Goal: Task Accomplishment & Management: Manage account settings

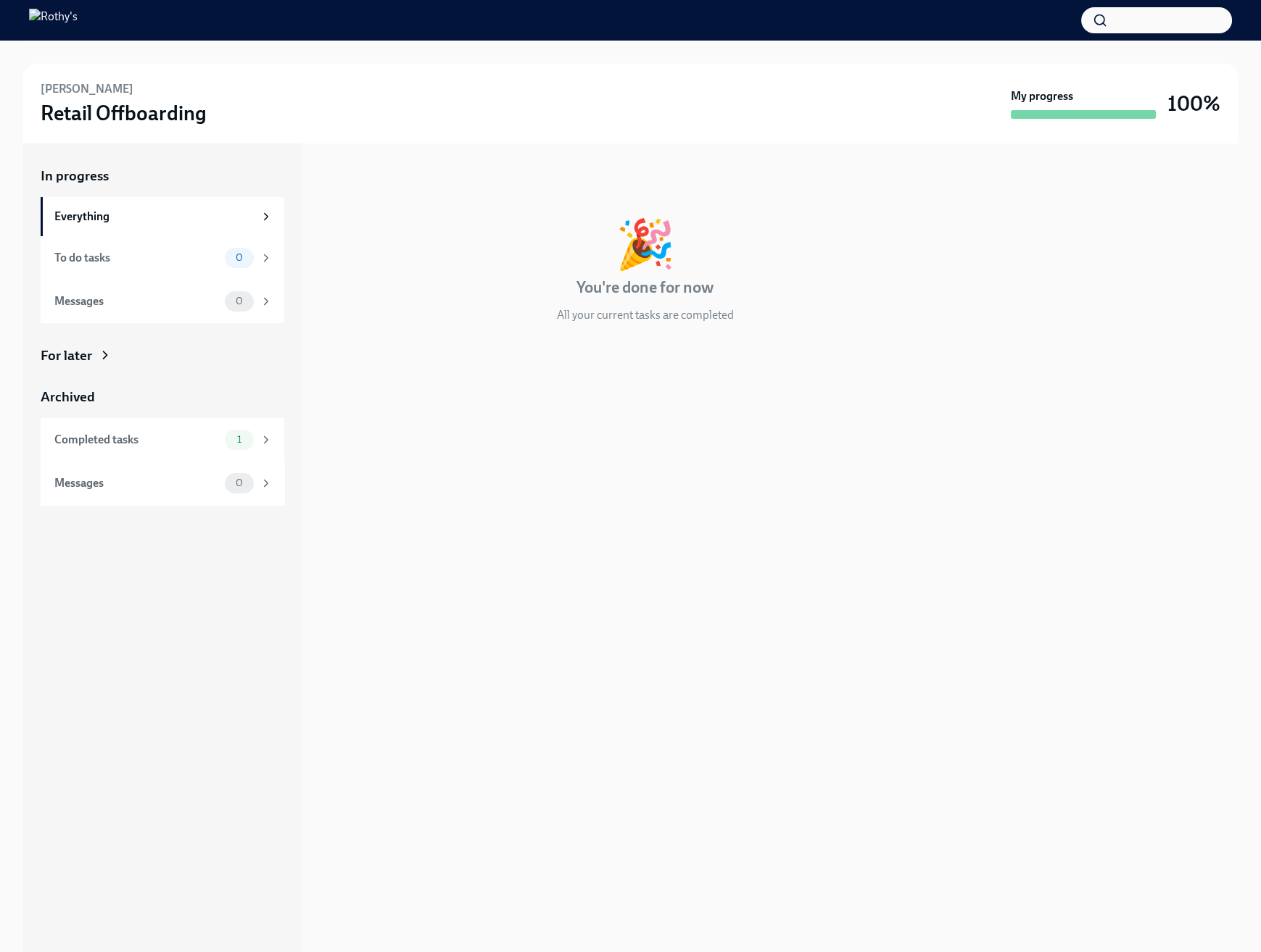
drag, startPoint x: 960, startPoint y: 208, endPoint x: 1023, endPoint y: 7, distance: 210.6
click at [960, 208] on div "In progress 🎉 You're done for now All your current tasks are completed" at bounding box center [645, 256] width 652 height 179
click at [791, 184] on div "In progress" at bounding box center [645, 176] width 652 height 19
click at [831, 316] on div "🎉 You're done for now All your current tasks are completed" at bounding box center [645, 271] width 652 height 103
click at [483, 681] on div "In progress 🎉 You're done for now All your current tasks are completed" at bounding box center [645, 548] width 652 height 809
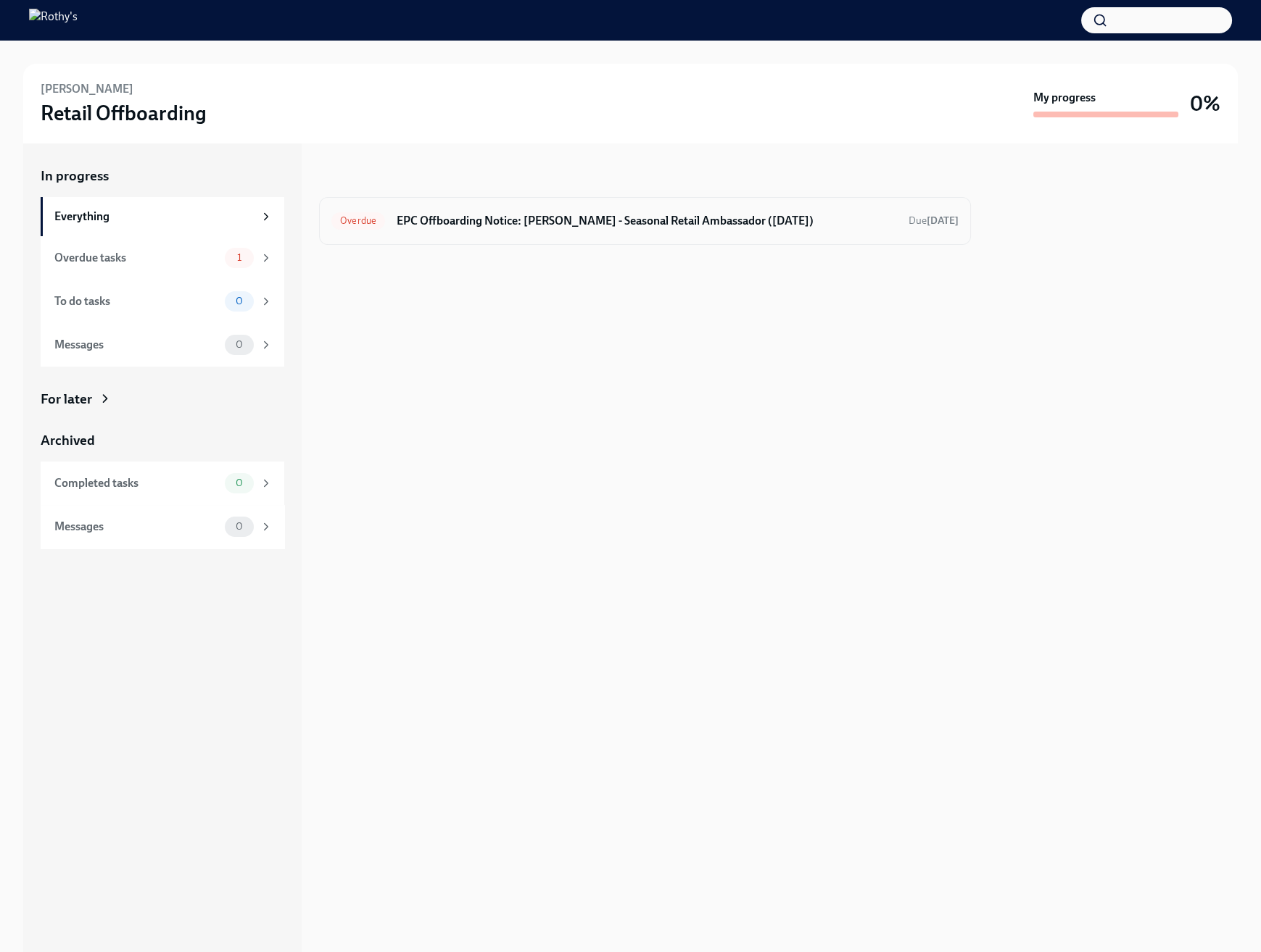
click at [529, 220] on h6 "EPC Offboarding Notice: Samantha Uhler-Smith - Seasonal Retail Ambassador (08/1…" at bounding box center [646, 221] width 501 height 16
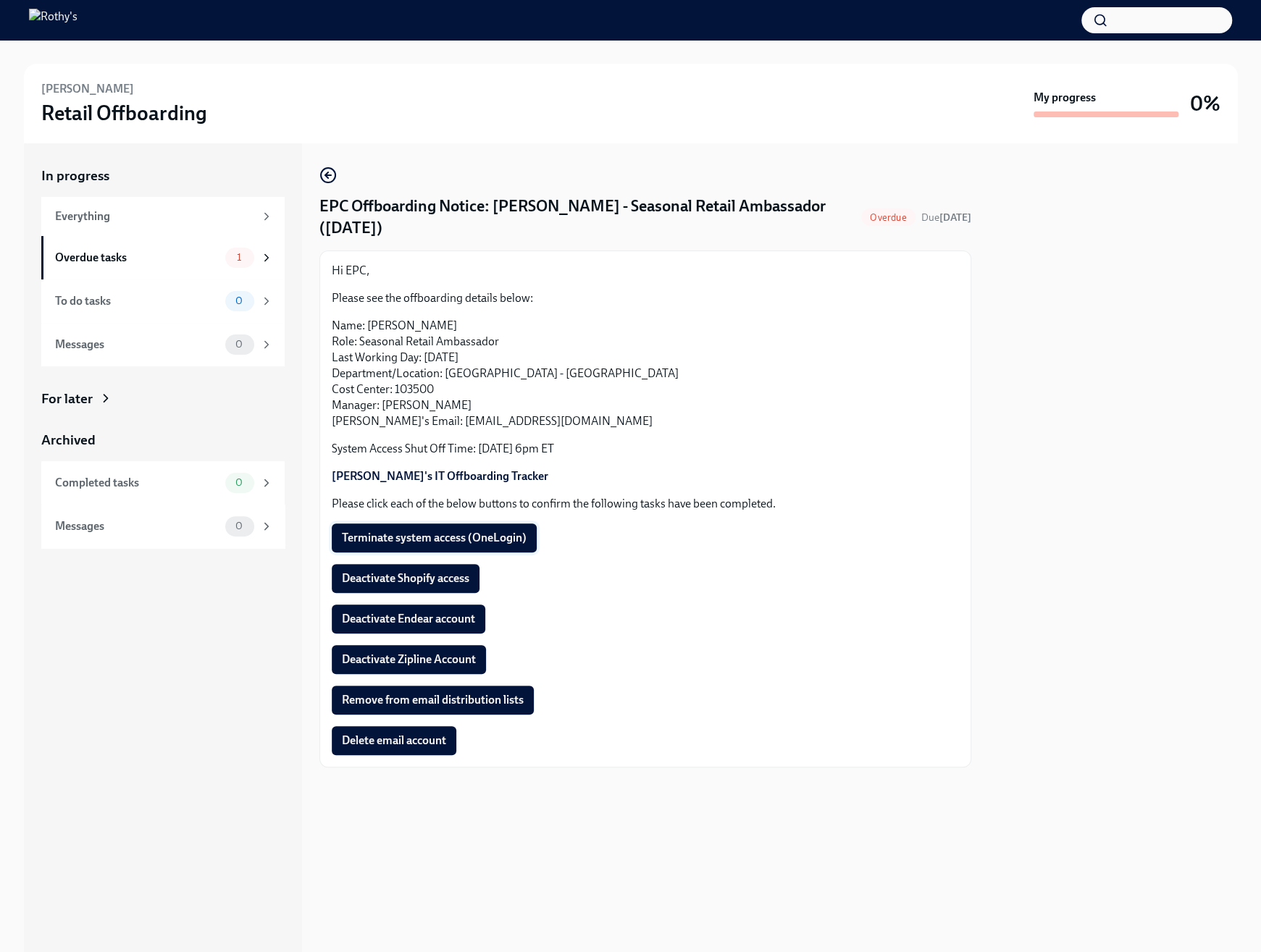
click at [518, 536] on span "Terminate system access (OneLogin)" at bounding box center [434, 538] width 184 height 15
click at [458, 563] on div "Hi EPC, Please see the offboarding details below: Name: Samantha Uhler-Smith Ro…" at bounding box center [645, 509] width 627 height 493
drag, startPoint x: 452, startPoint y: 587, endPoint x: 450, endPoint y: 621, distance: 34.1
click at [452, 587] on button "Deactivate Shopify access" at bounding box center [405, 578] width 148 height 29
drag, startPoint x: 449, startPoint y: 623, endPoint x: 450, endPoint y: 650, distance: 27.0
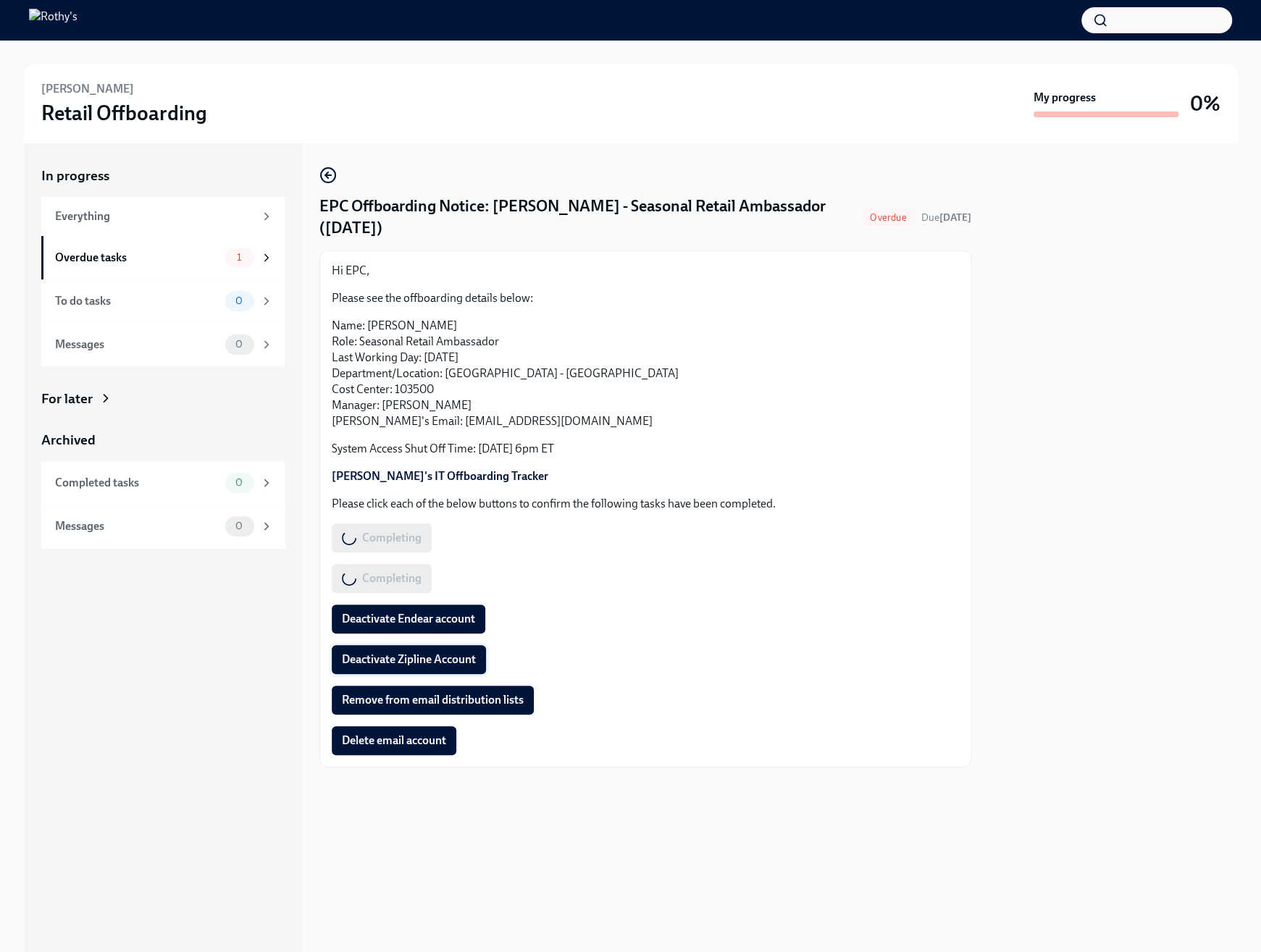
click at [448, 625] on span "Deactivate Endear account" at bounding box center [408, 619] width 133 height 15
click at [445, 662] on span "Deactivate Zipline Account" at bounding box center [409, 659] width 134 height 15
click at [441, 699] on span "Remove from email distribution lists" at bounding box center [433, 701] width 182 height 15
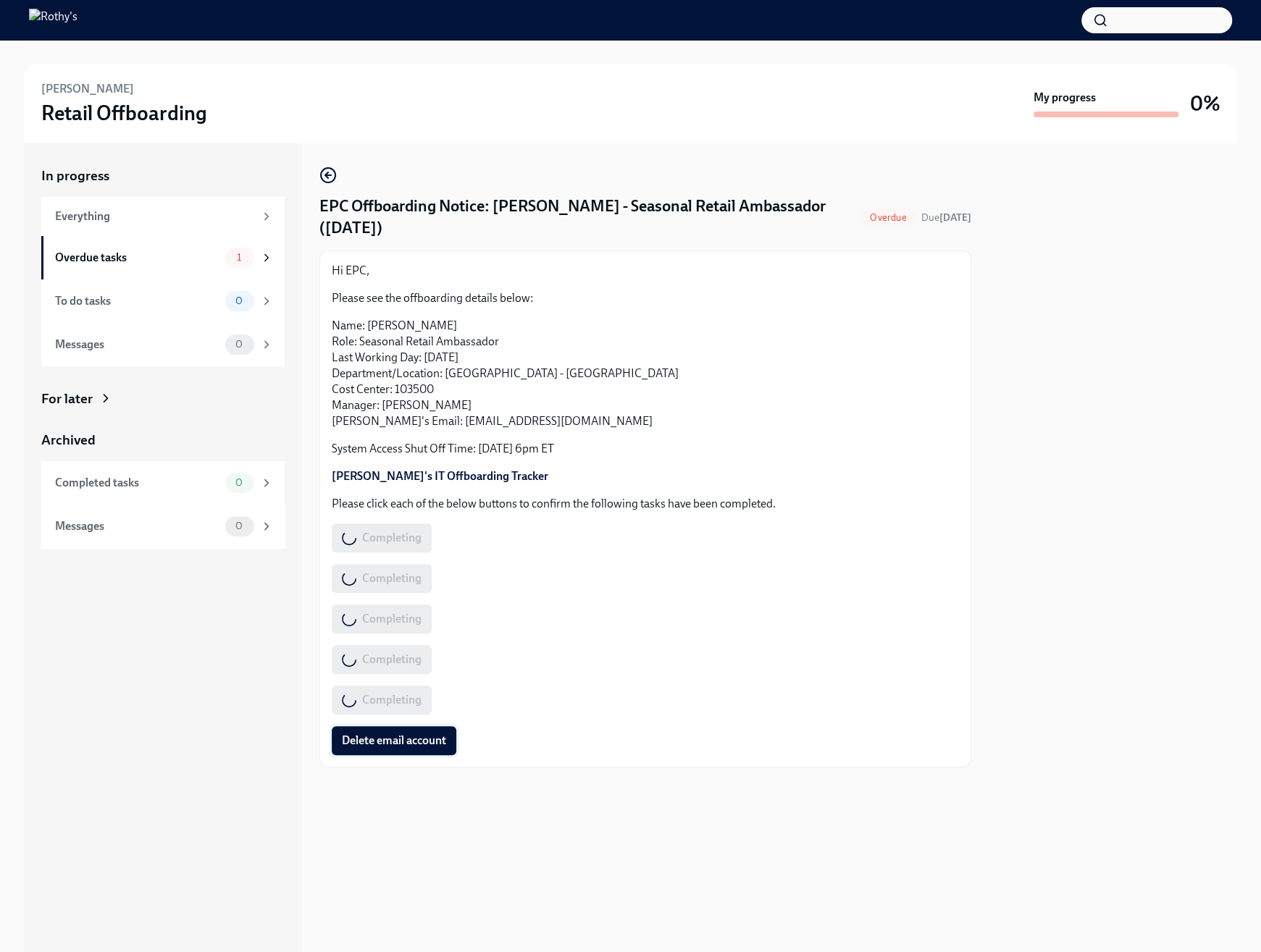
click at [419, 729] on button "Delete email account" at bounding box center [393, 740] width 125 height 29
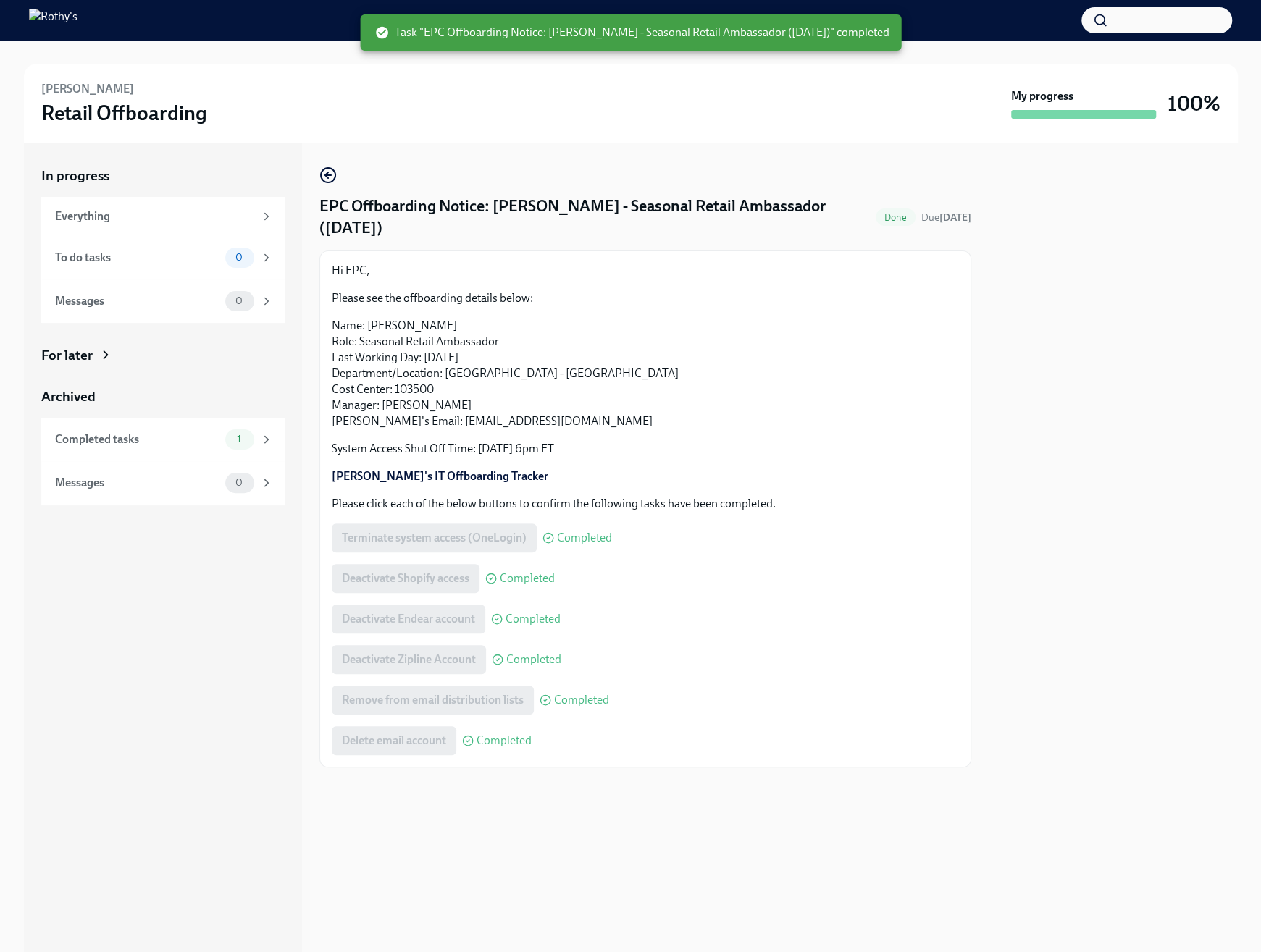
drag, startPoint x: 820, startPoint y: 450, endPoint x: 826, endPoint y: 426, distance: 24.7
click at [820, 450] on p "System Access Shut Off Time: 8/16 - 6pm ET" at bounding box center [645, 449] width 627 height 16
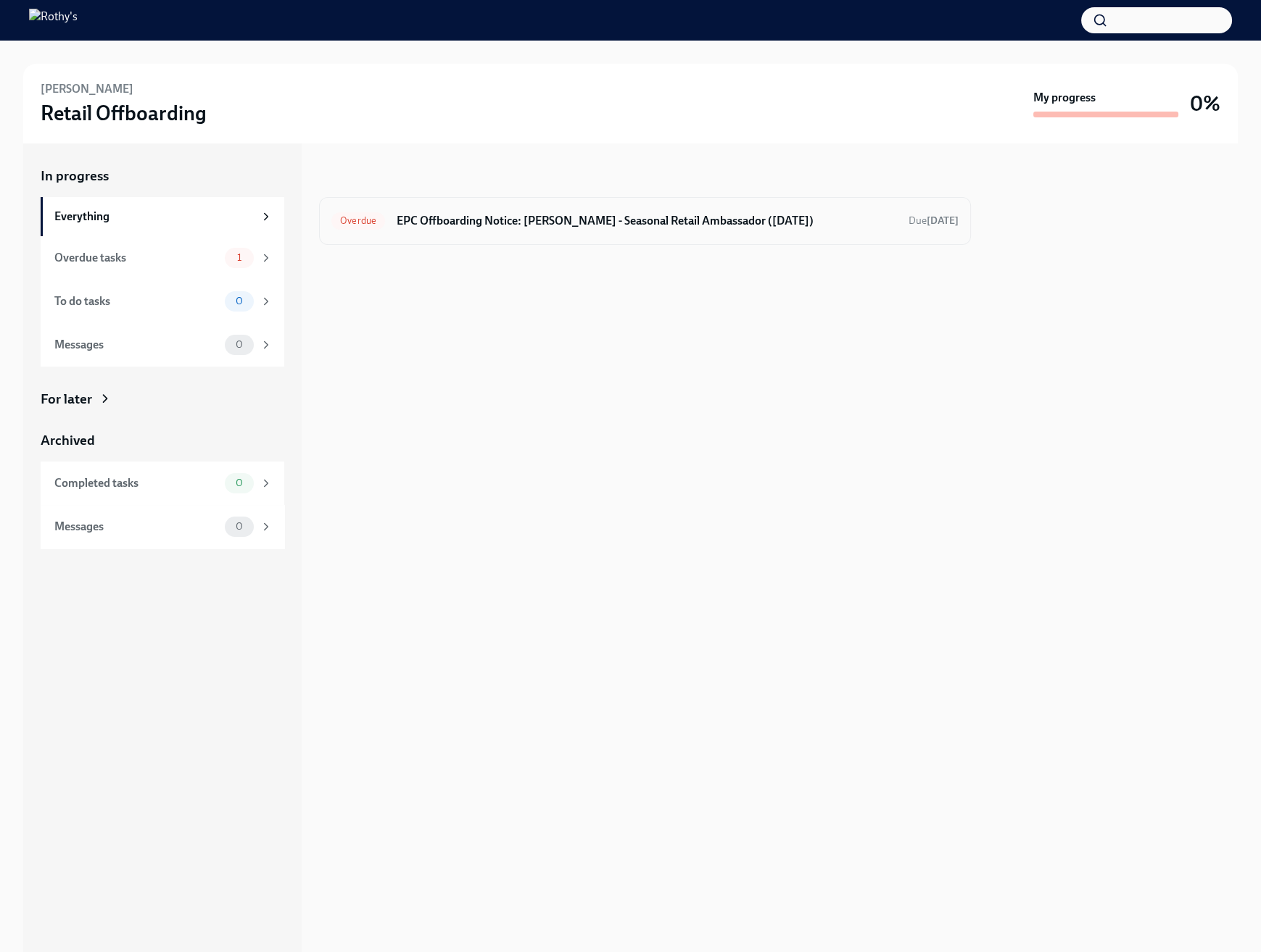
click at [630, 216] on h6 "EPC Offboarding Notice: Sophie Wampler - Seasonal Retail Ambassador (08/10/2025)" at bounding box center [646, 221] width 501 height 16
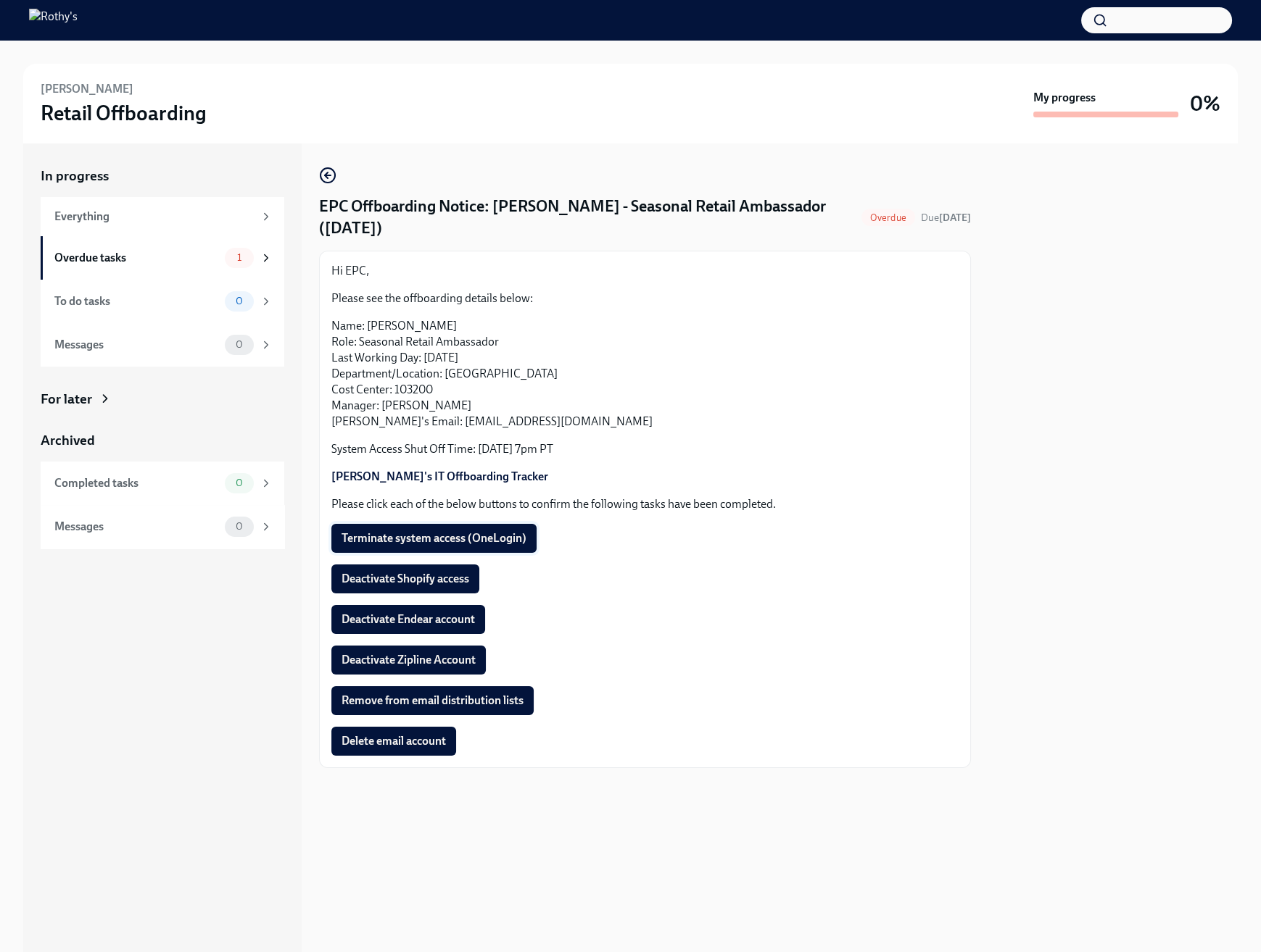
click at [478, 524] on button "Terminate system access (OneLogin)" at bounding box center [434, 538] width 205 height 29
click at [458, 570] on button "Deactivate Shopify access" at bounding box center [405, 579] width 148 height 29
click at [448, 623] on span "Deactivate Endear account" at bounding box center [408, 620] width 133 height 15
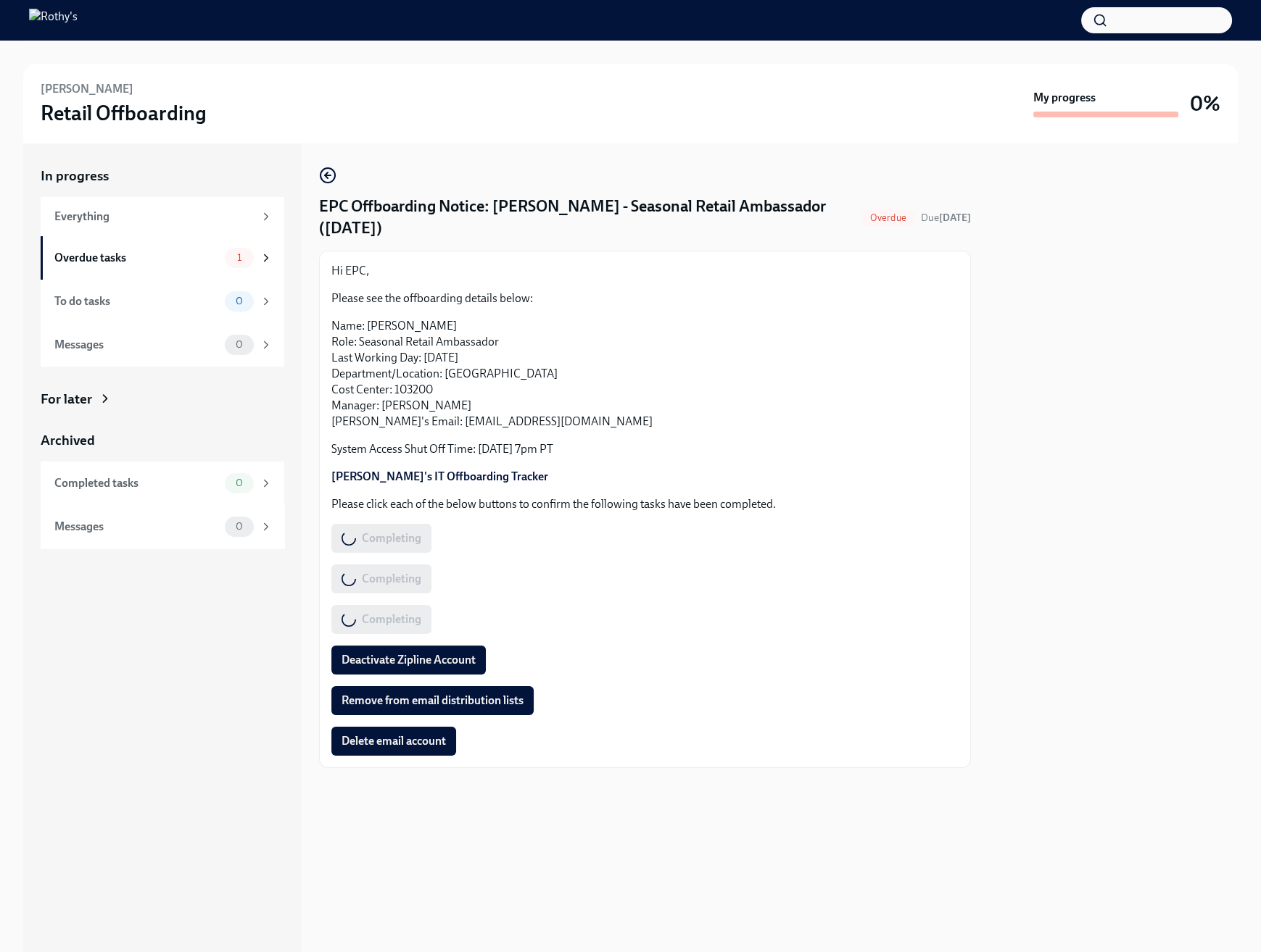
drag, startPoint x: 444, startPoint y: 653, endPoint x: 444, endPoint y: 671, distance: 18.0
click at [444, 659] on span "Deactivate Zipline Account" at bounding box center [409, 660] width 134 height 15
click at [438, 694] on button "Remove from email distribution lists" at bounding box center [432, 701] width 202 height 29
click at [410, 742] on span "Delete email account" at bounding box center [394, 742] width 104 height 15
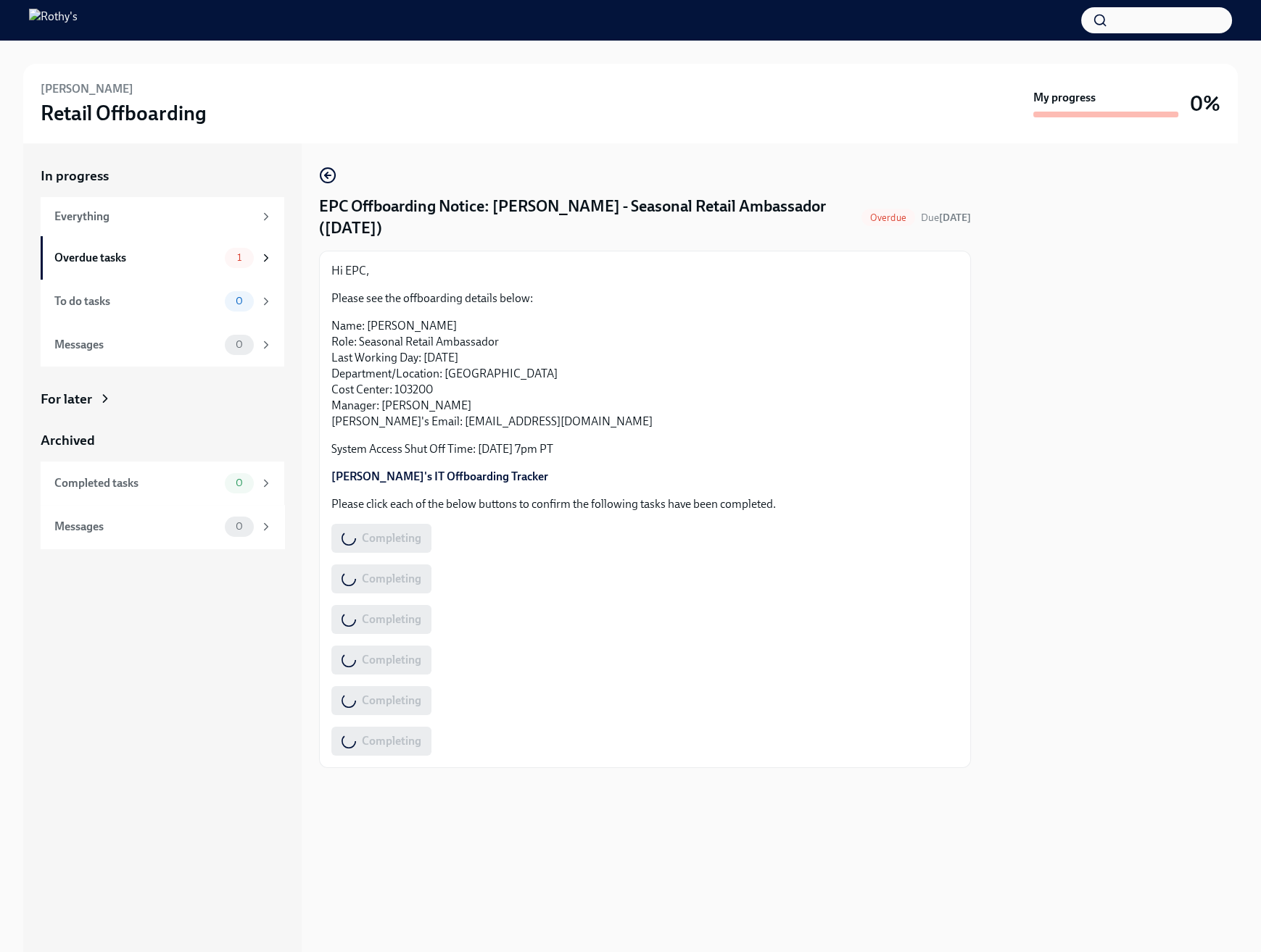
click at [865, 555] on div "Hi EPC, Please see the offboarding details below: Name: Sophie Wampler Role: Se…" at bounding box center [645, 509] width 627 height 493
click at [114, 213] on div "Everything" at bounding box center [154, 216] width 199 height 16
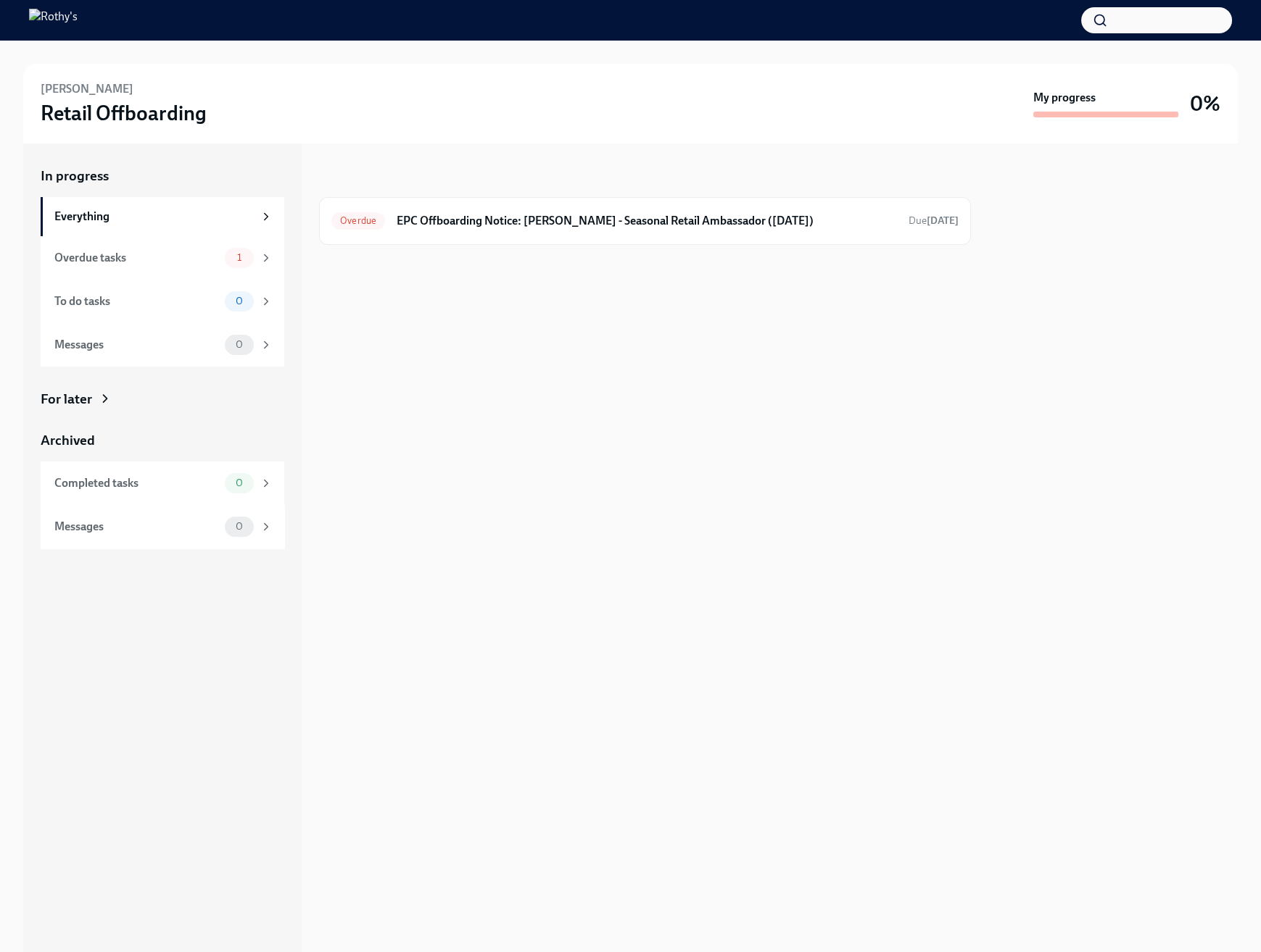
click at [480, 300] on div "In progress Overdue EPC Offboarding Notice: Sophie Wampler - Seasonal Retail Am…" at bounding box center [645, 548] width 652 height 809
click at [72, 243] on div "Overdue tasks 1" at bounding box center [162, 258] width 243 height 44
click at [76, 31] on img at bounding box center [53, 21] width 49 height 23
click at [76, 22] on img at bounding box center [53, 21] width 49 height 23
click at [120, 199] on div "Everything" at bounding box center [162, 216] width 243 height 39
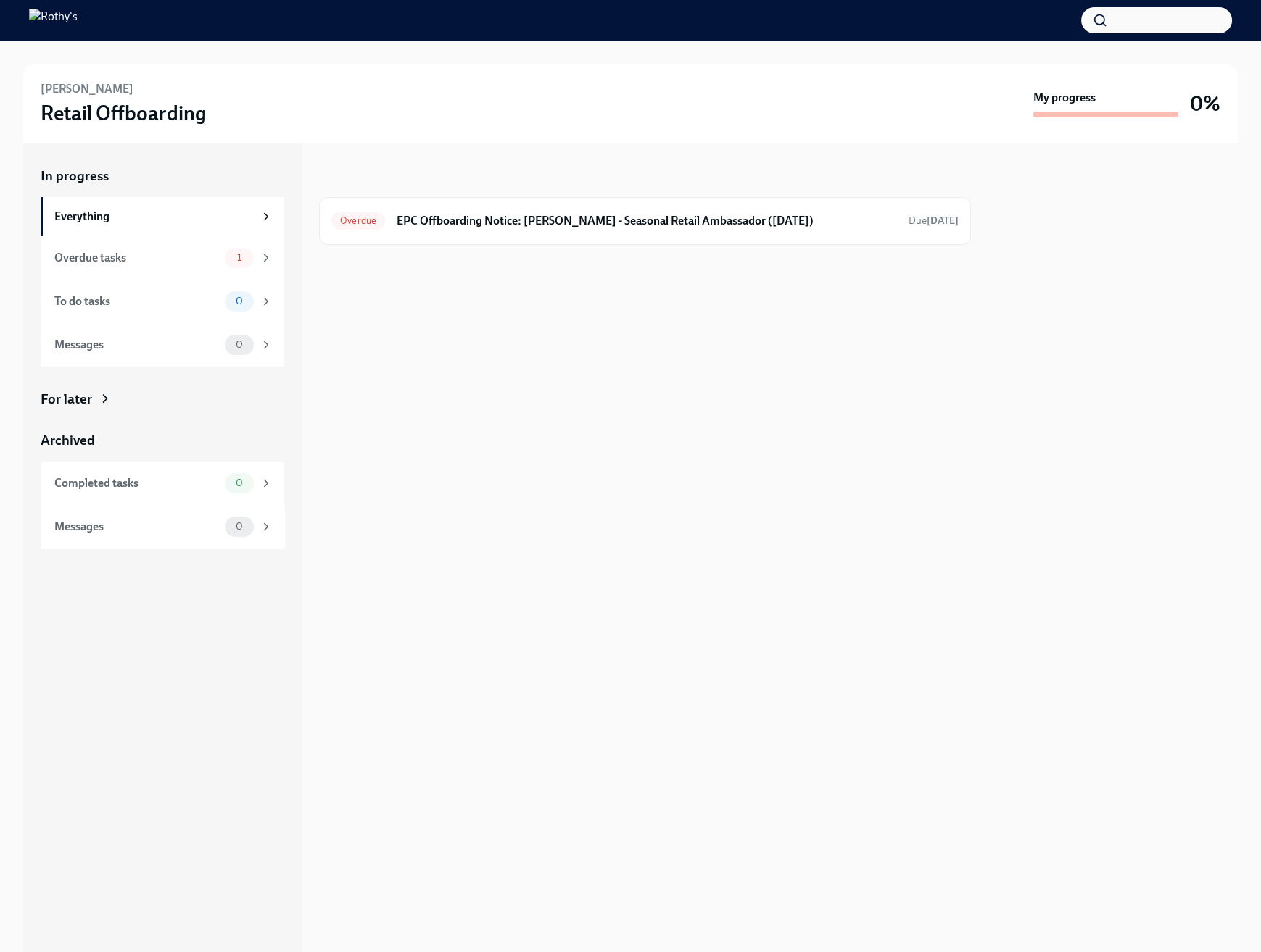
click at [453, 355] on div "In progress Overdue EPC Offboarding Notice: Sophie Wampler - Seasonal Retail Am…" at bounding box center [645, 548] width 652 height 809
click at [78, 14] on img at bounding box center [53, 21] width 49 height 23
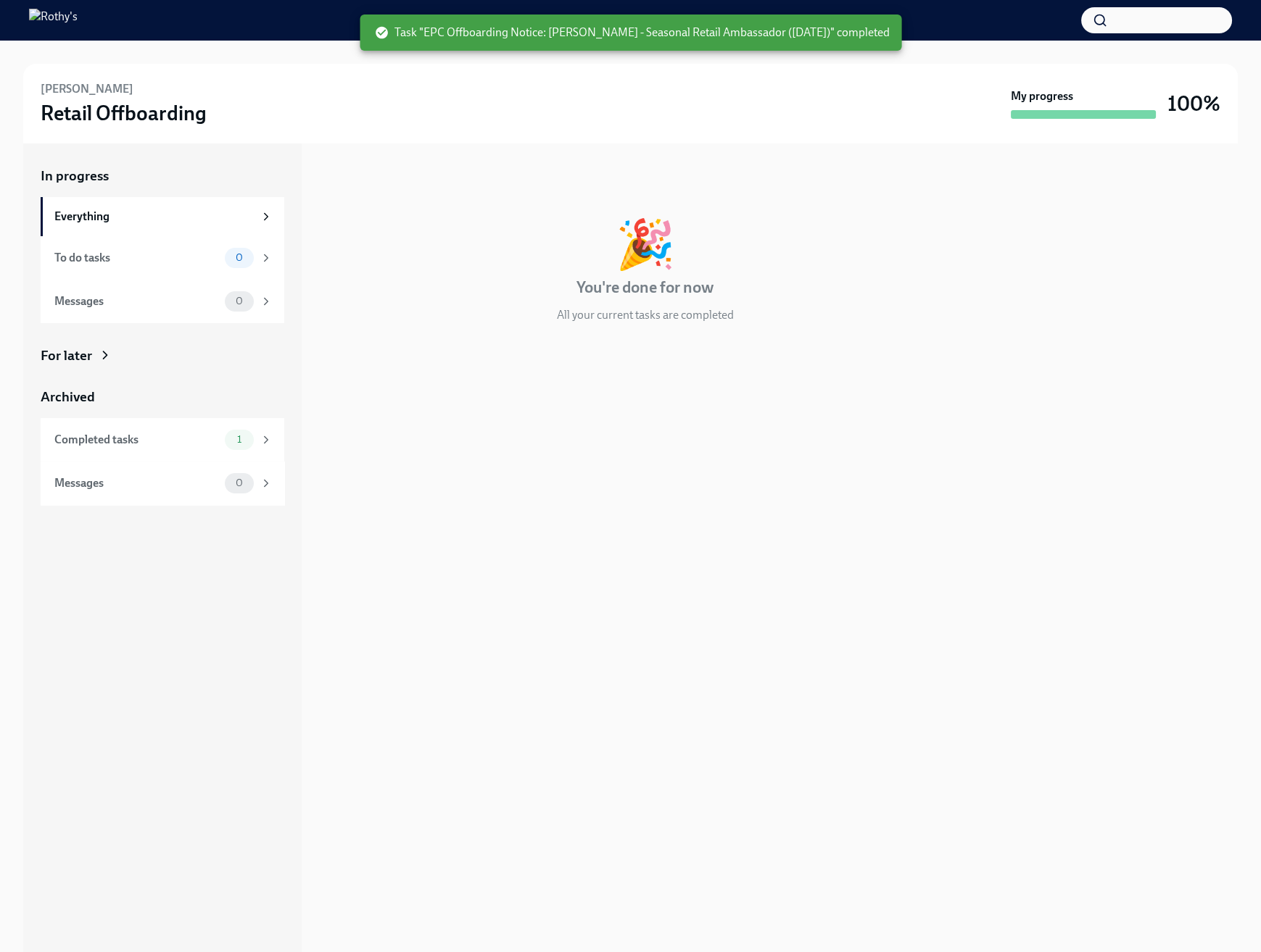
click at [78, 14] on img at bounding box center [53, 21] width 49 height 23
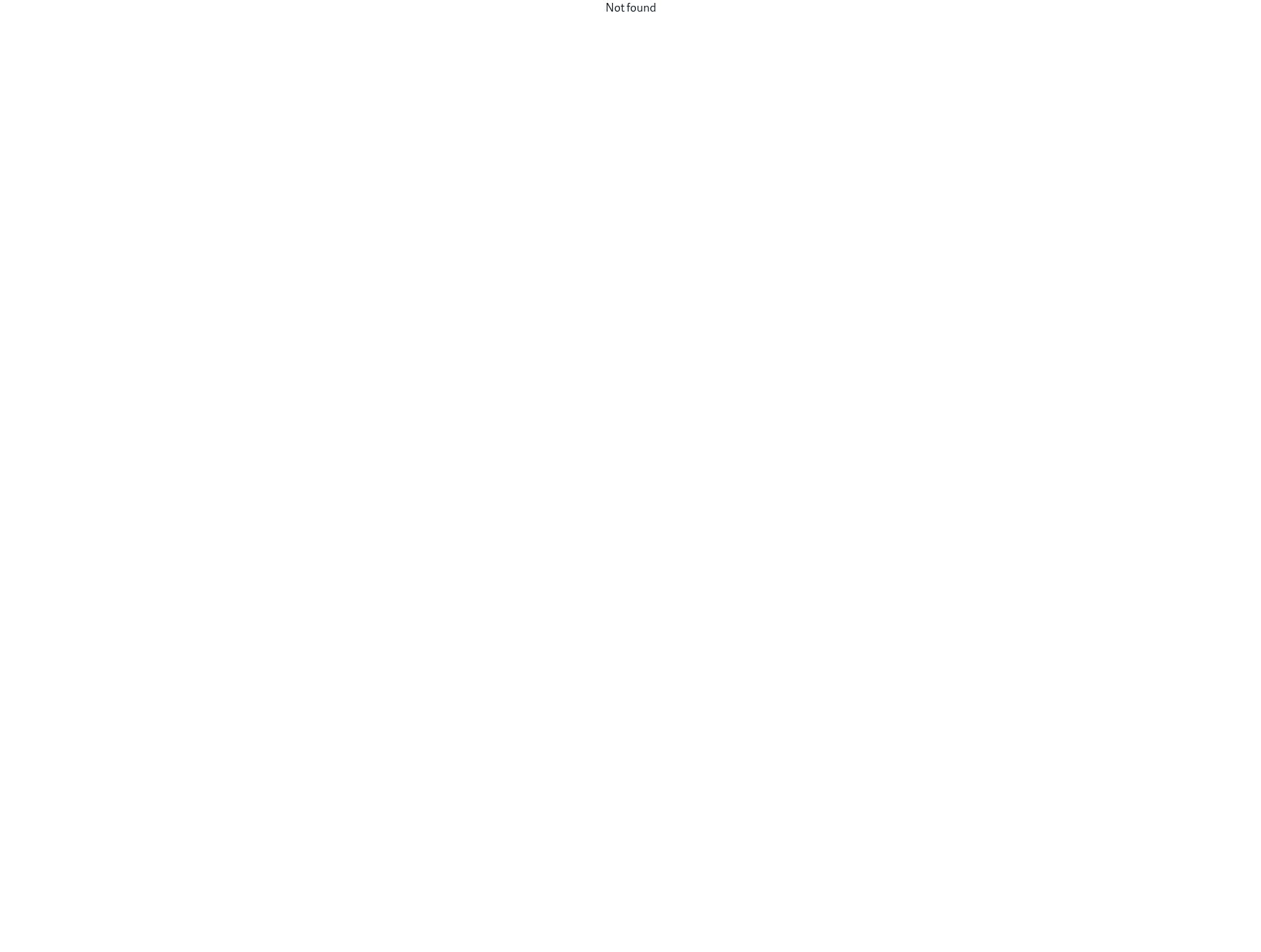
click at [410, 145] on div "Not found" at bounding box center [630, 476] width 1261 height 952
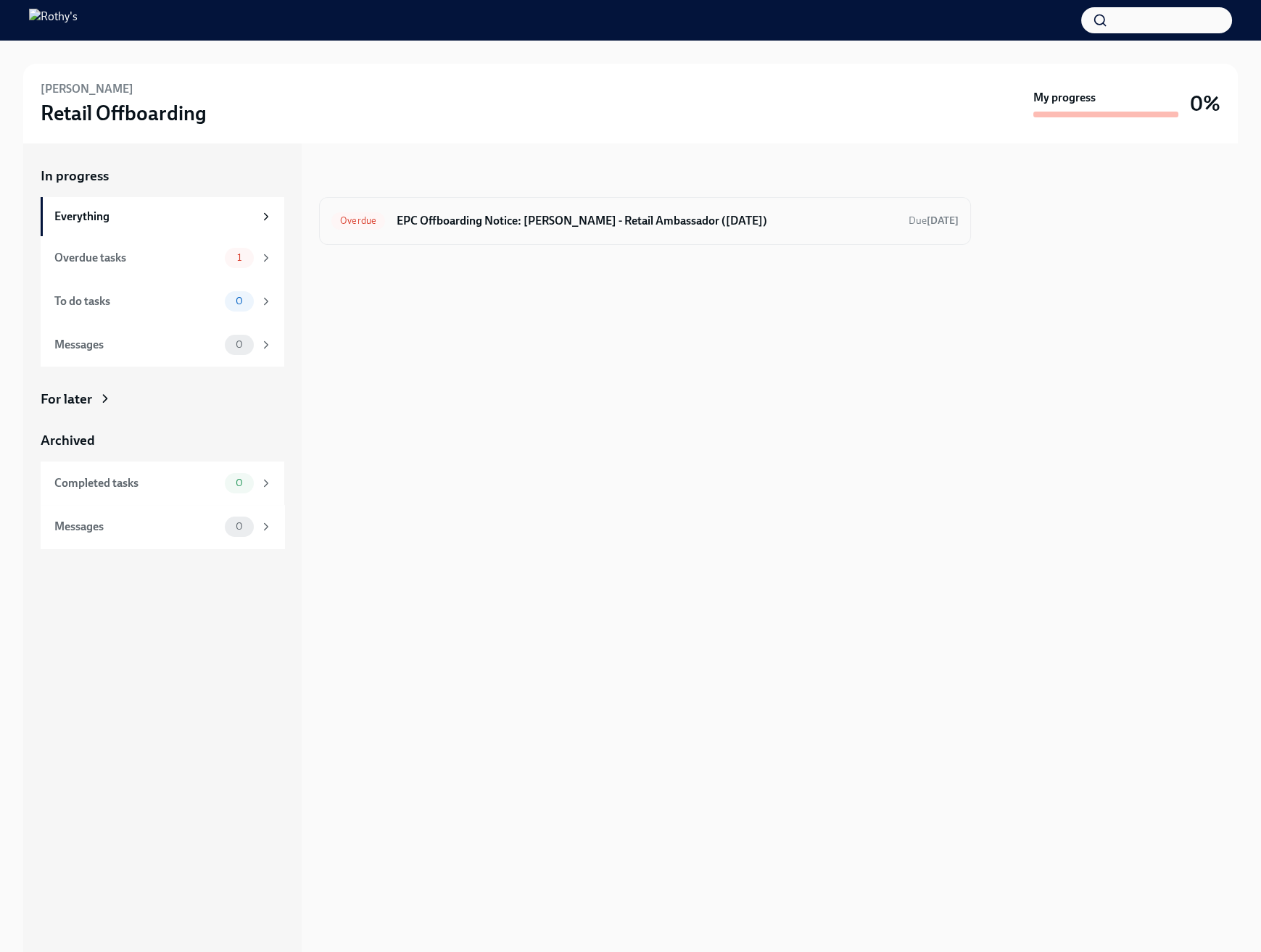
click at [574, 221] on h6 "EPC Offboarding Notice: [PERSON_NAME] - Retail Ambassador ([DATE])" at bounding box center [646, 221] width 501 height 16
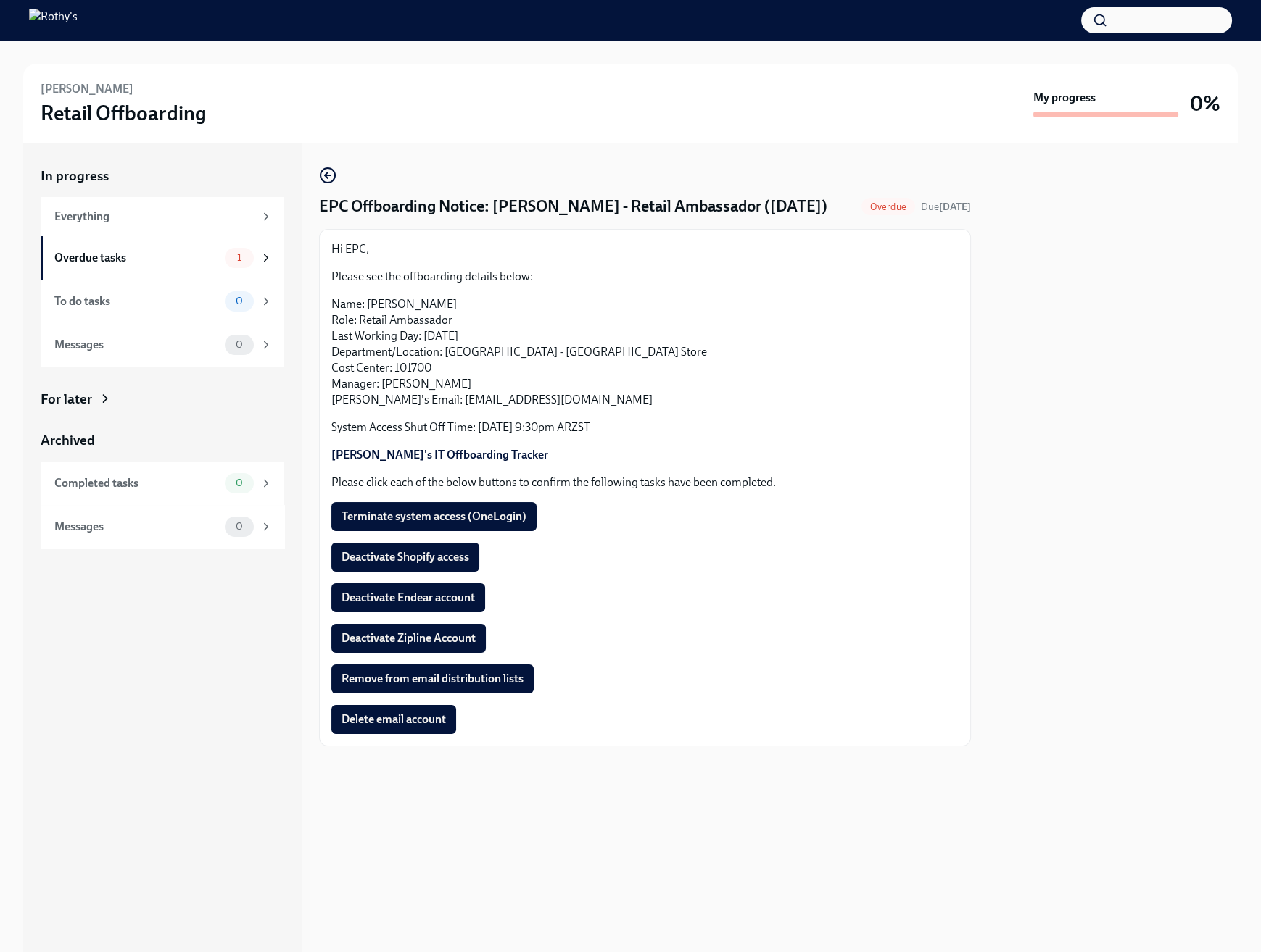
click at [453, 512] on span "Terminate system access (OneLogin)" at bounding box center [434, 517] width 185 height 15
click at [430, 548] on button "Deactivate Shopify access" at bounding box center [405, 557] width 148 height 29
click at [427, 589] on button "Deactivate Endear account" at bounding box center [408, 597] width 154 height 29
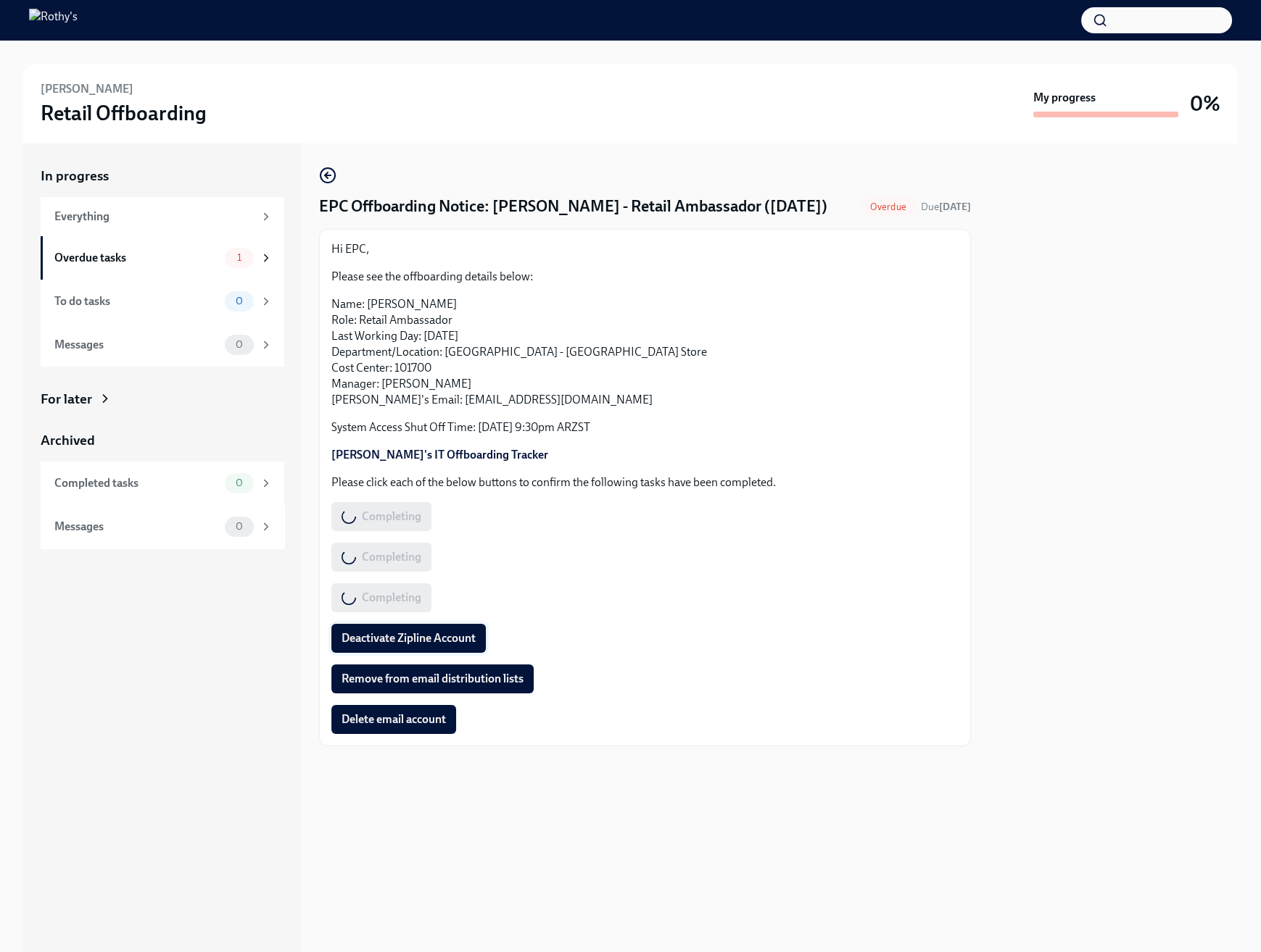
drag, startPoint x: 414, startPoint y: 639, endPoint x: 414, endPoint y: 660, distance: 21.0
click at [414, 641] on span "Deactivate Zipline Account" at bounding box center [409, 639] width 134 height 15
click at [407, 690] on button "Remove from email distribution lists" at bounding box center [432, 679] width 202 height 29
click at [398, 712] on span "Delete email account" at bounding box center [394, 720] width 104 height 15
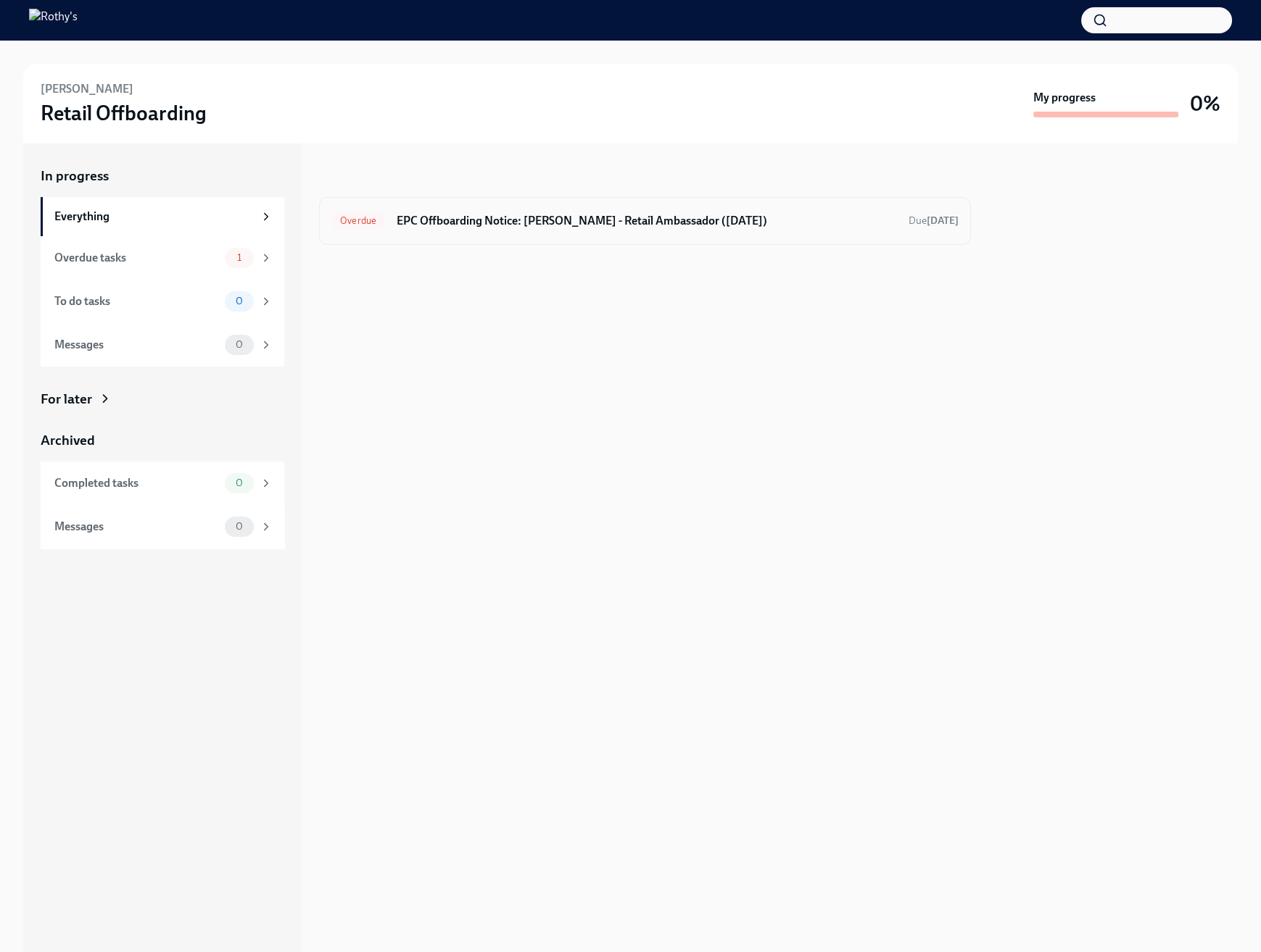
click at [519, 220] on h6 "EPC Offboarding Notice: [PERSON_NAME] - Retail Ambassador ([DATE])" at bounding box center [646, 221] width 501 height 16
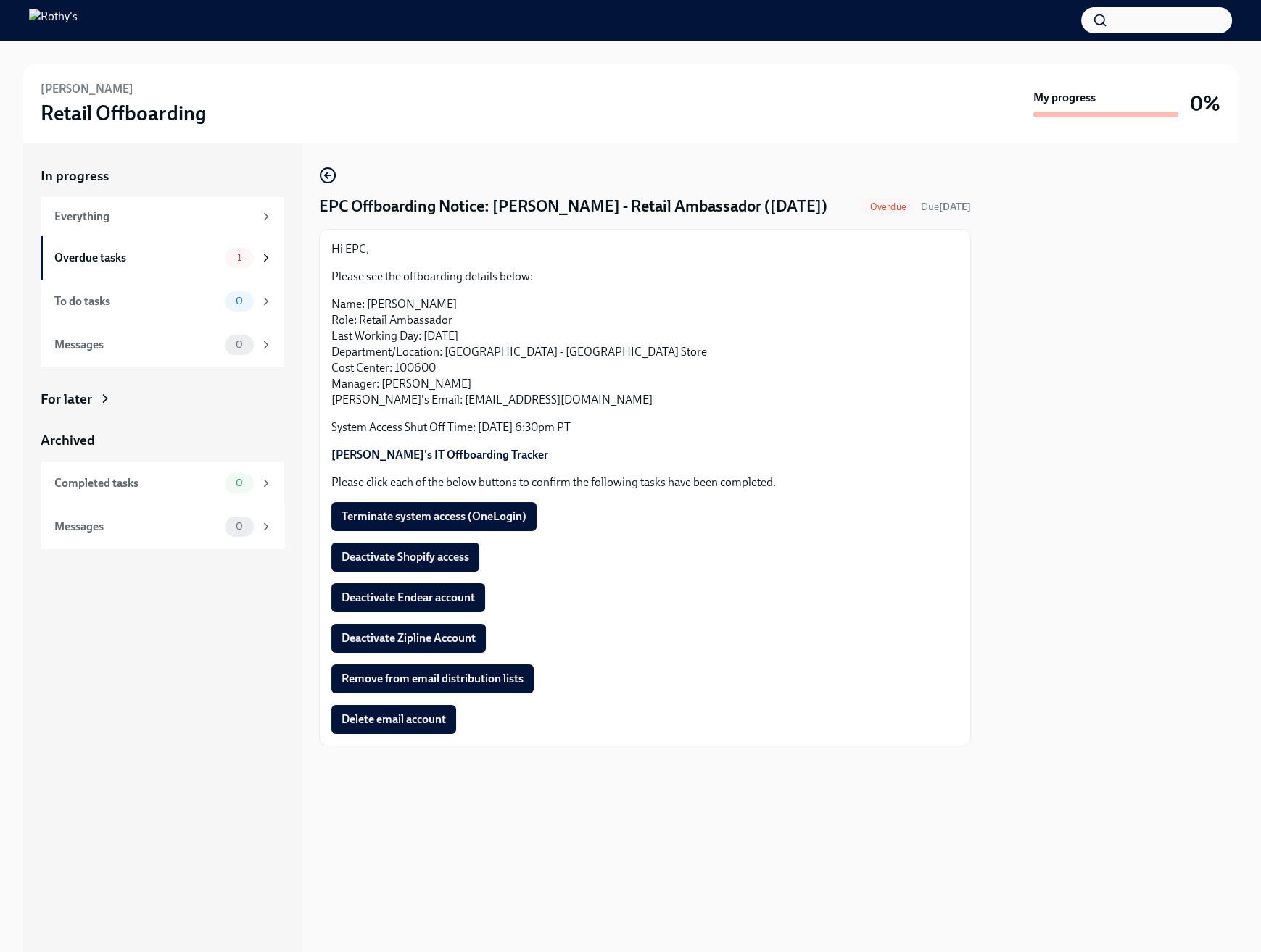
click at [458, 522] on div "Hi EPC, Please see the offboarding details below: Name: [PERSON_NAME] Role: Ret…" at bounding box center [645, 488] width 627 height 493
click at [459, 524] on span "Terminate system access (OneLogin)" at bounding box center [434, 517] width 185 height 15
drag, startPoint x: 434, startPoint y: 576, endPoint x: 433, endPoint y: 620, distance: 44.0
click at [434, 565] on span "Deactivate Shopify access" at bounding box center [405, 557] width 127 height 15
click at [433, 605] on span "Deactivate Endear account" at bounding box center [408, 598] width 133 height 15
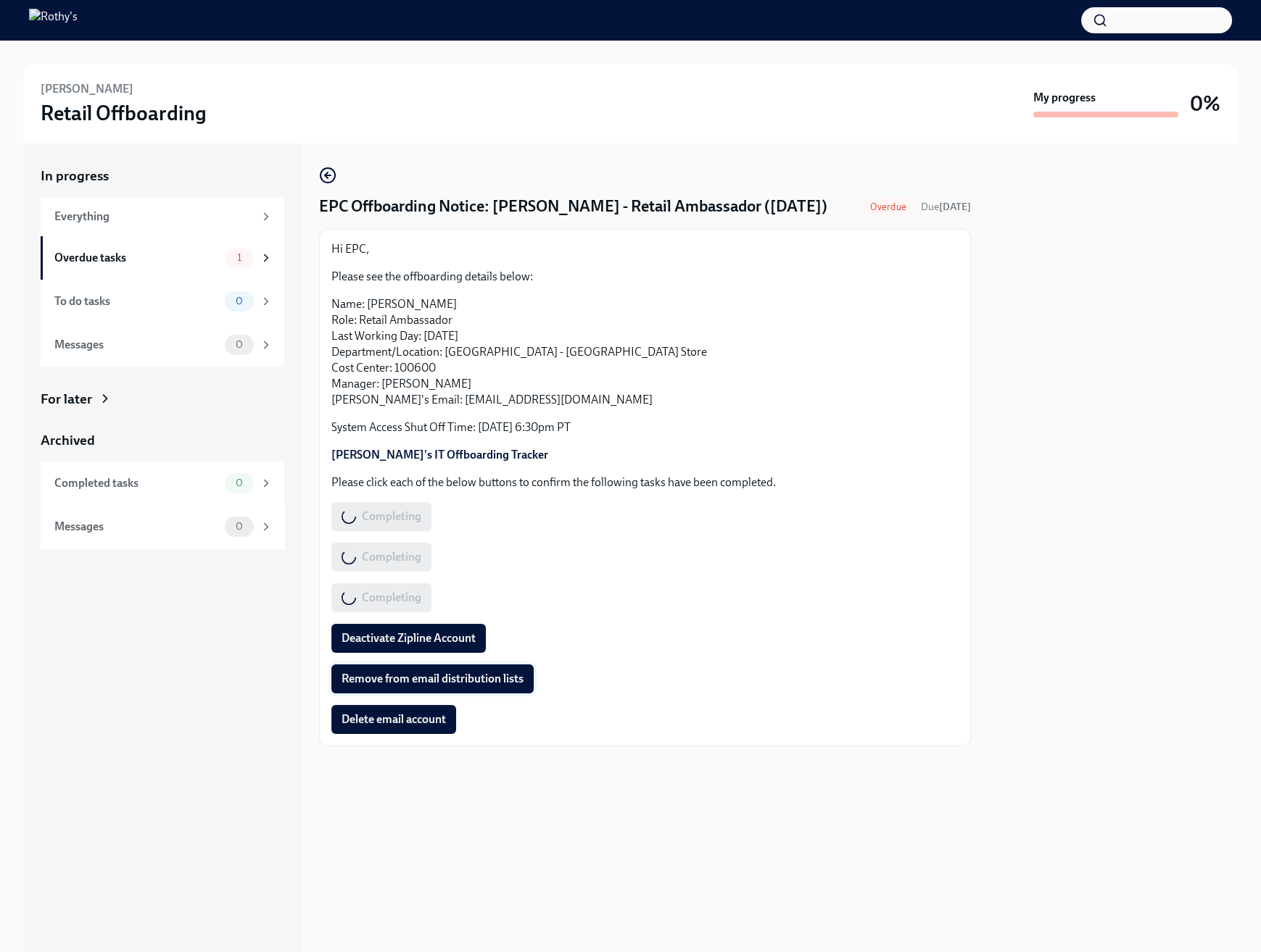
drag, startPoint x: 434, startPoint y: 646, endPoint x: 435, endPoint y: 692, distance: 46.0
click at [434, 647] on button "Deactivate Zipline Account" at bounding box center [408, 638] width 155 height 29
click at [422, 721] on div "Hi EPC, Please see the offboarding details below: Name: [PERSON_NAME] Role: Ret…" at bounding box center [645, 488] width 627 height 493
click at [424, 694] on button "Remove from email distribution lists" at bounding box center [432, 679] width 202 height 29
click at [424, 727] on span "Delete email account" at bounding box center [394, 720] width 104 height 15
